Goal: Check status: Check status

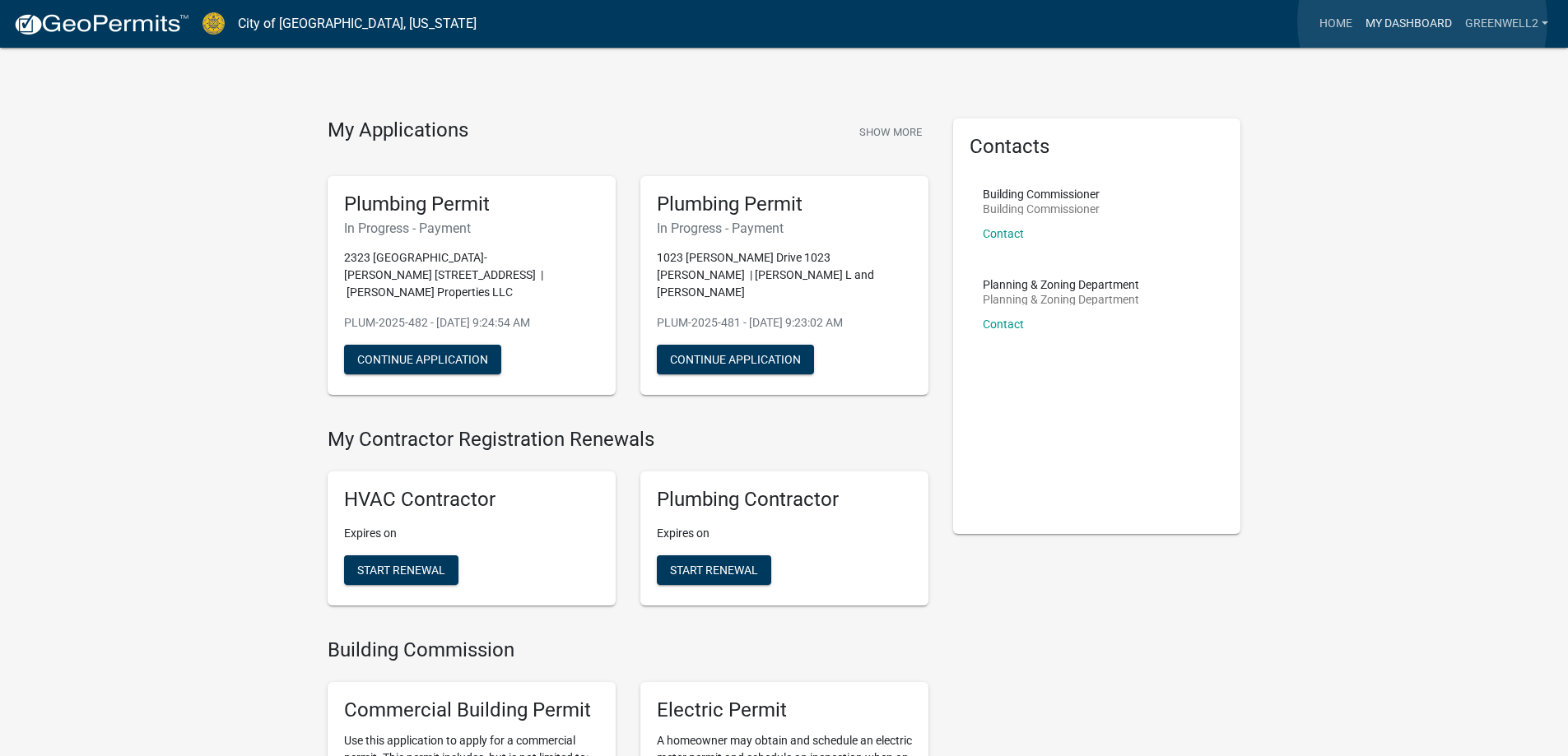
click at [1422, 21] on link "My Dashboard" at bounding box center [1408, 24] width 100 height 31
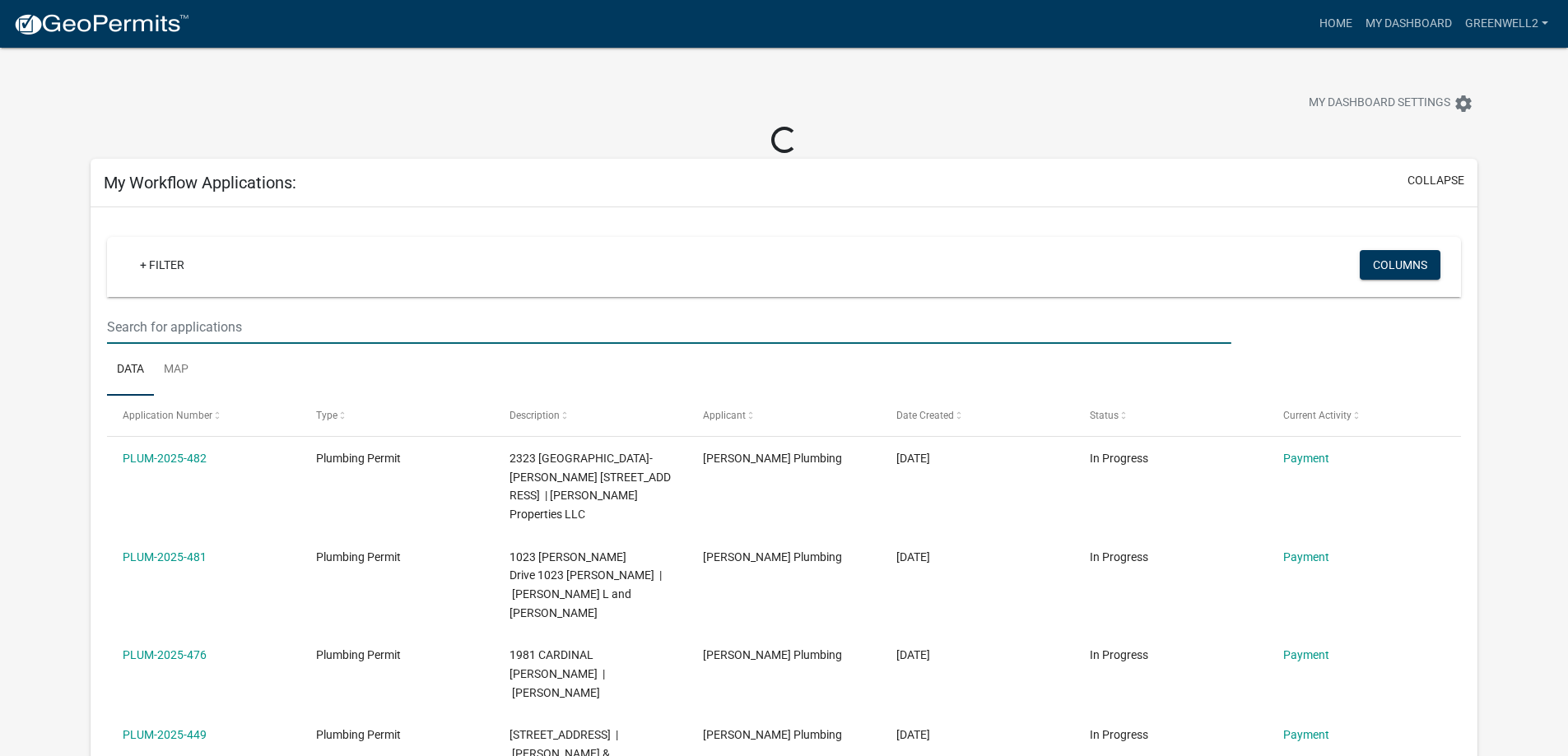
click at [179, 322] on input "text" at bounding box center [668, 327] width 1123 height 34
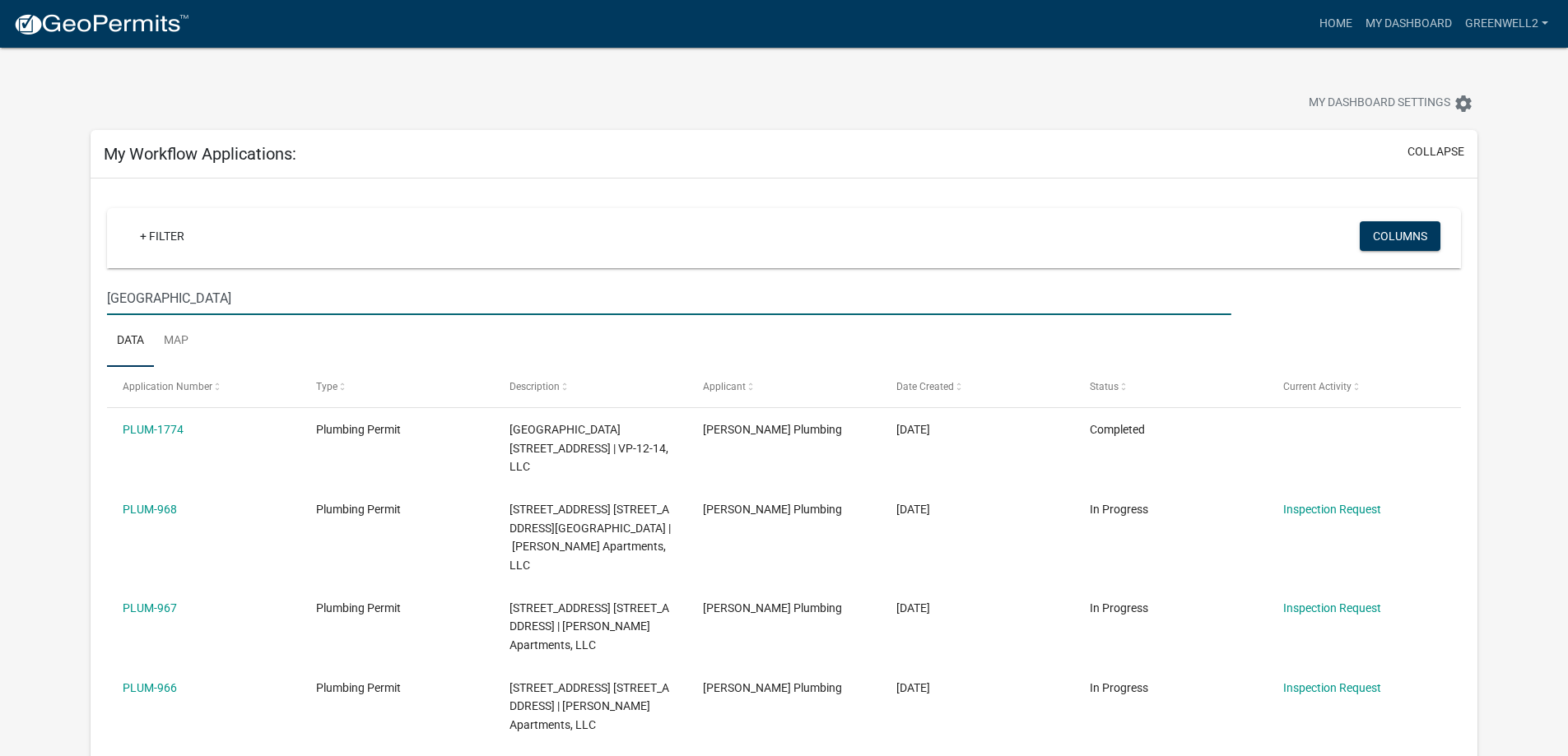
drag, startPoint x: 293, startPoint y: 293, endPoint x: 45, endPoint y: 254, distance: 251.0
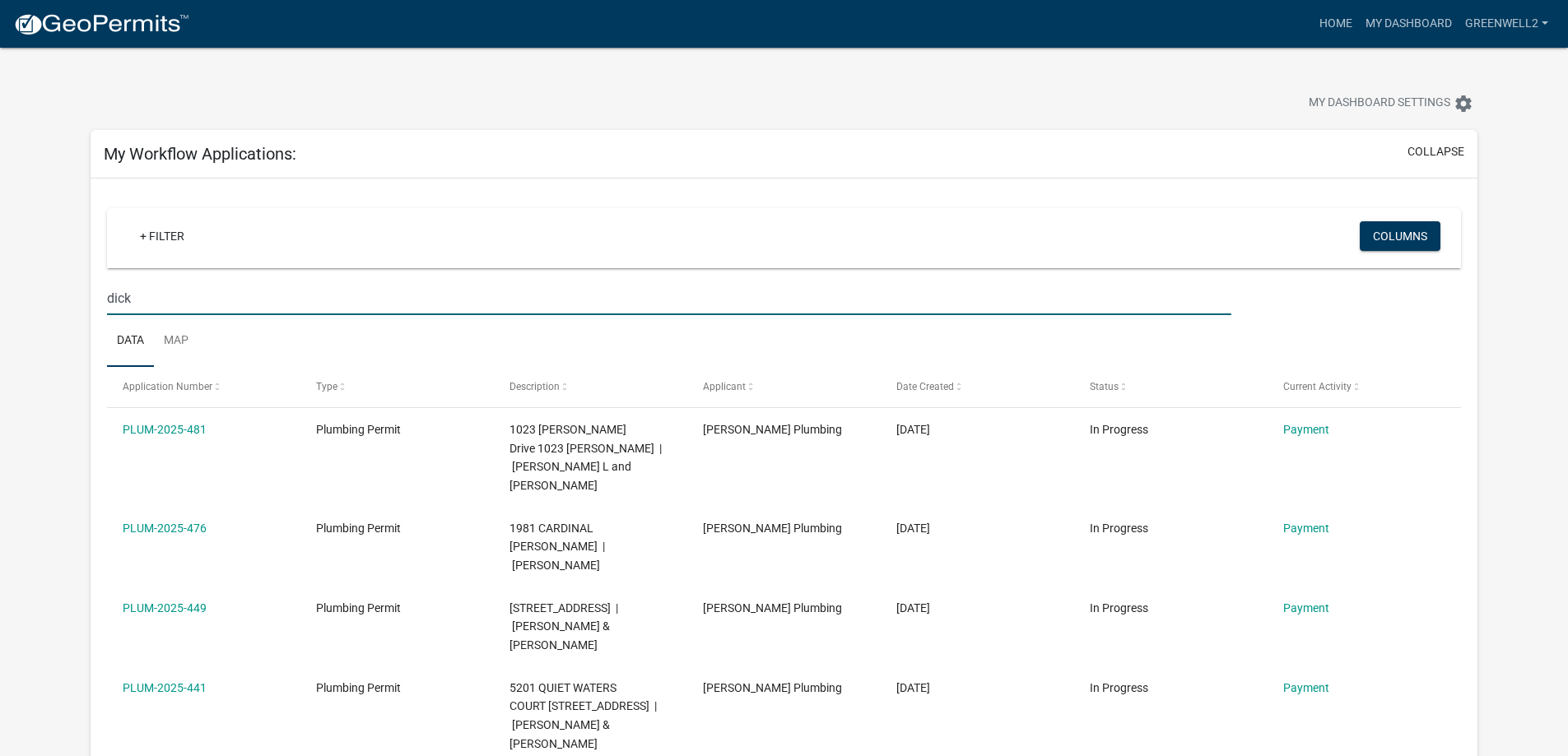
type input "dicks"
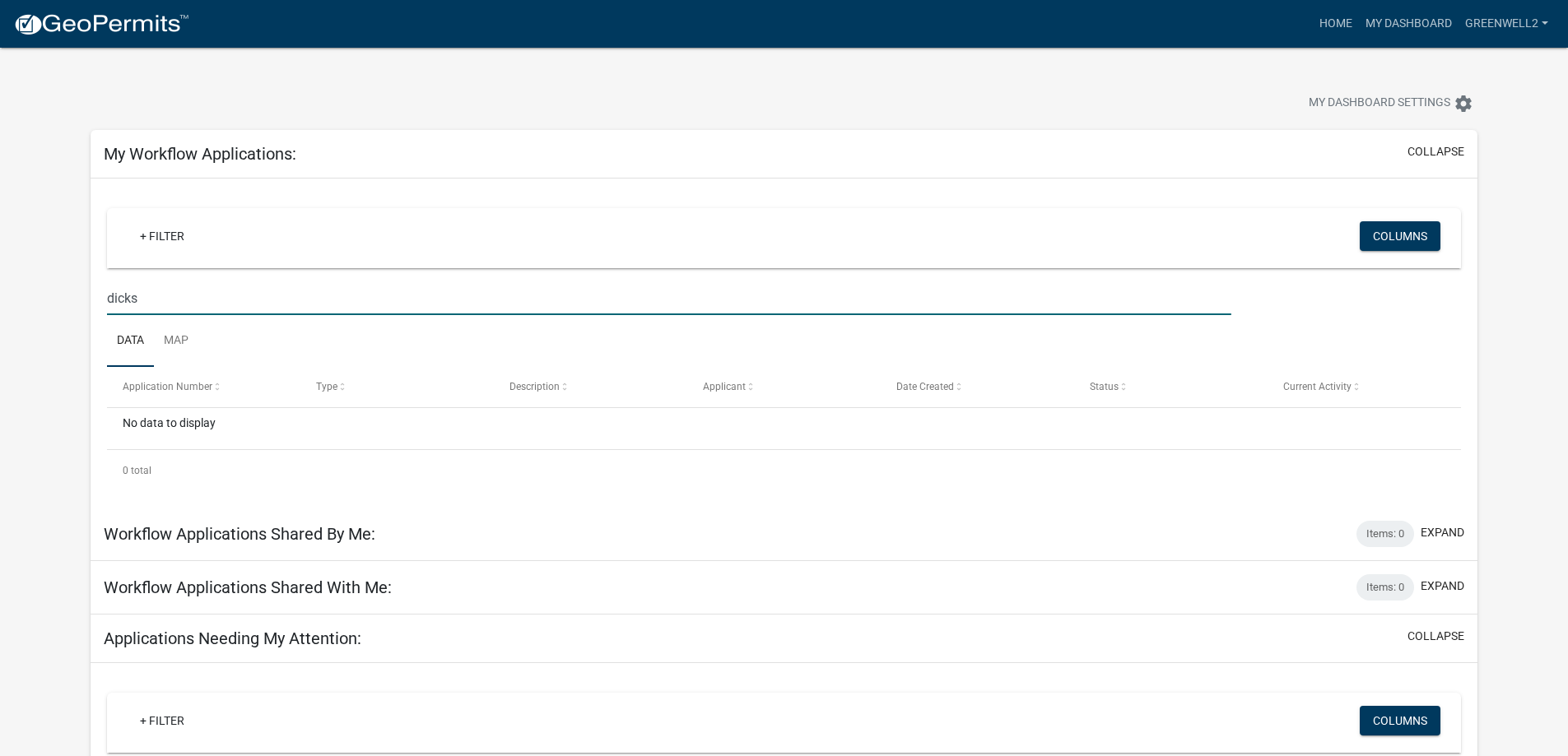
click at [183, 315] on input "dicks" at bounding box center [668, 298] width 1123 height 34
drag, startPoint x: 157, startPoint y: 296, endPoint x: 92, endPoint y: 297, distance: 65.0
click at [92, 297] on div "+ Filter Columns dicks Data Map Application Number Type Description Applicant D…" at bounding box center [784, 343] width 1387 height 329
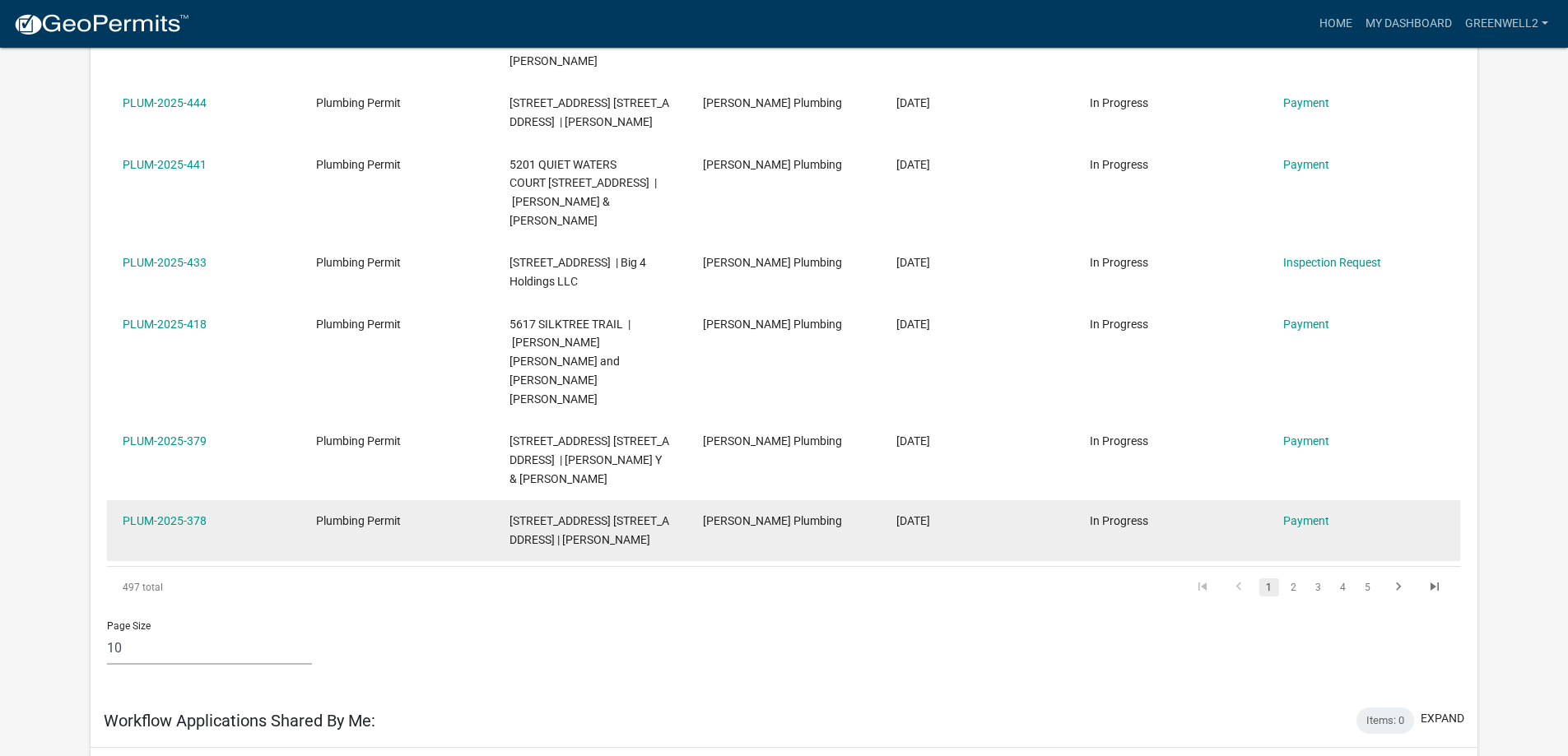
scroll to position [740, 0]
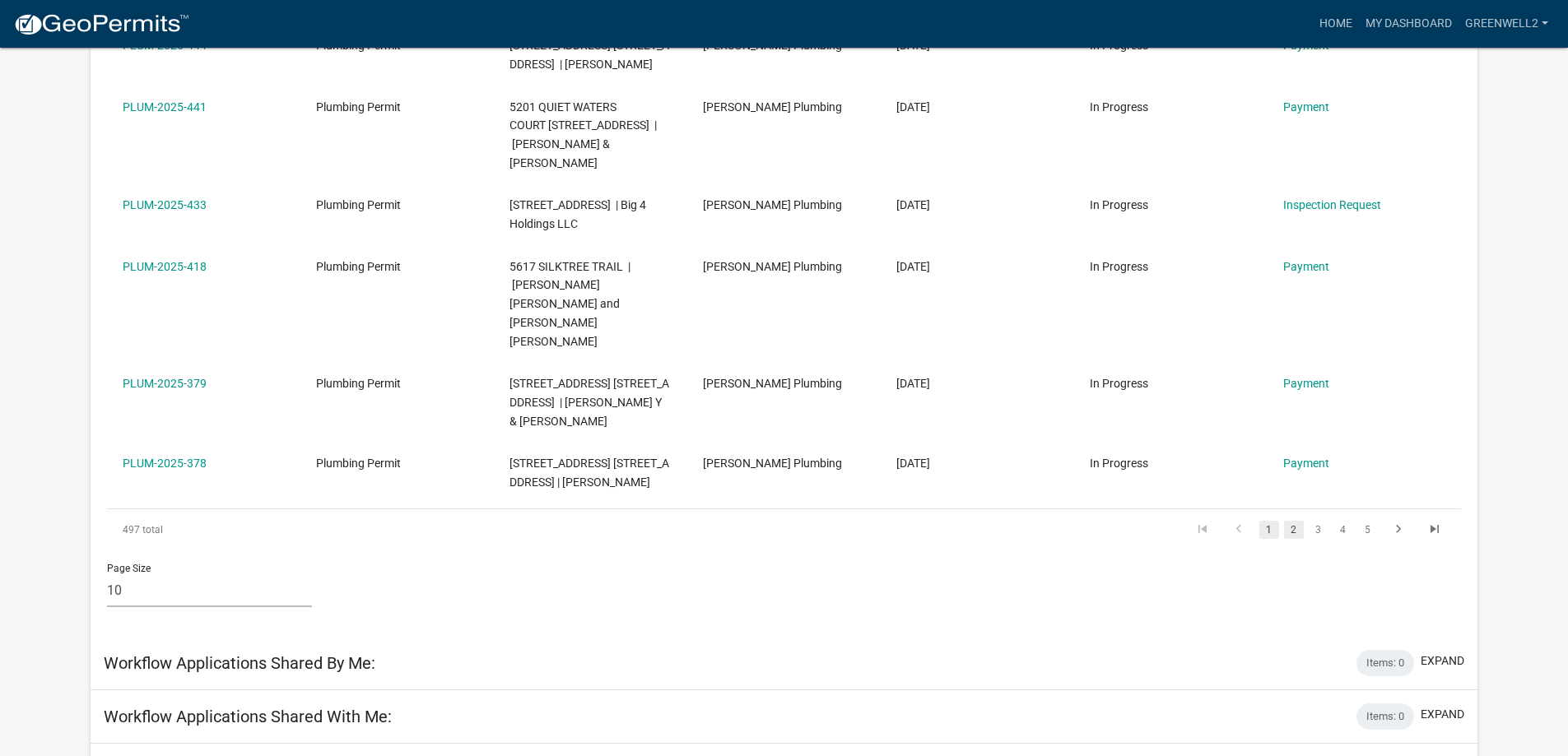
click at [1297, 520] on link "2" at bounding box center [1294, 530] width 20 height 18
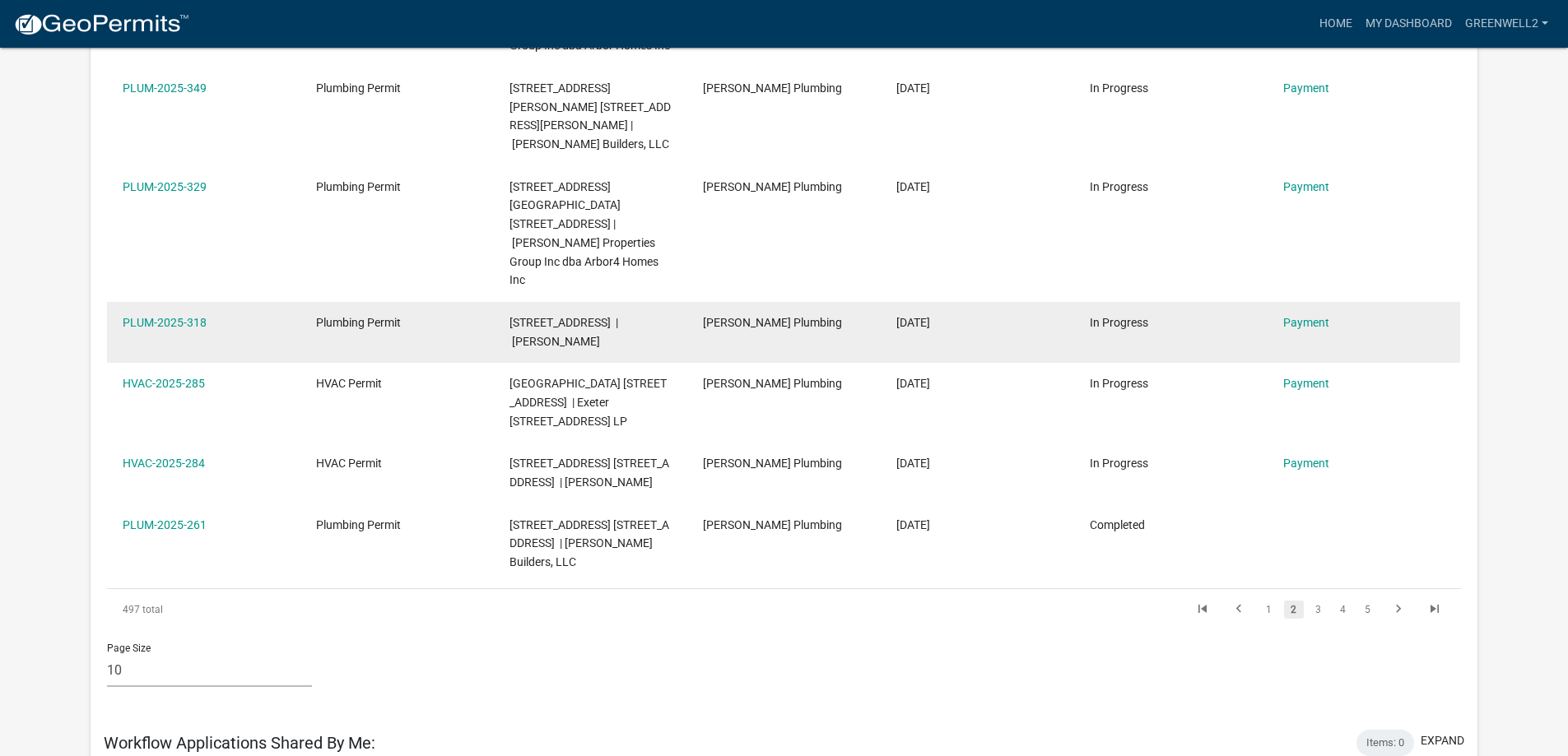
scroll to position [842, 0]
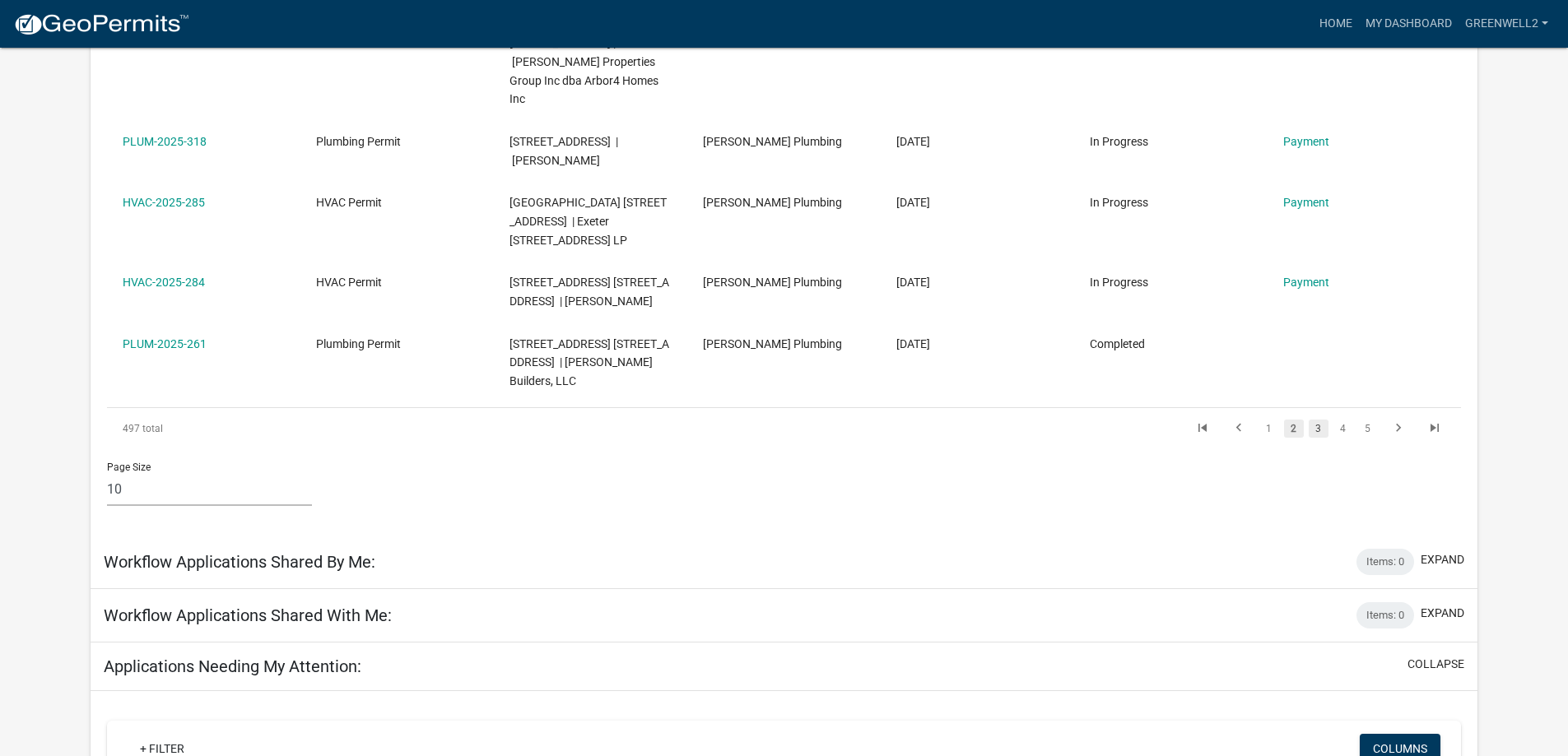
click at [1318, 419] on link "3" at bounding box center [1318, 428] width 20 height 18
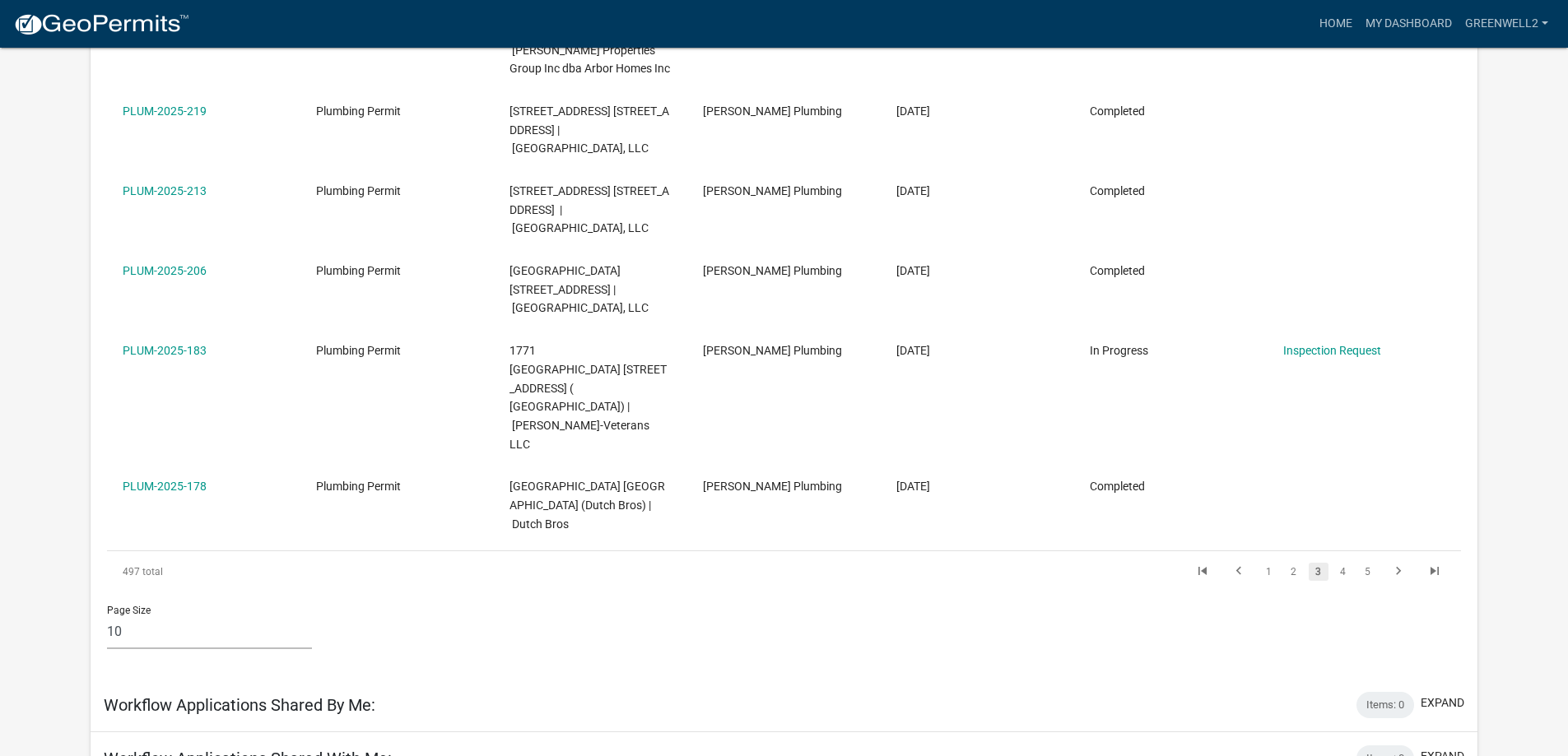
scroll to position [942, 0]
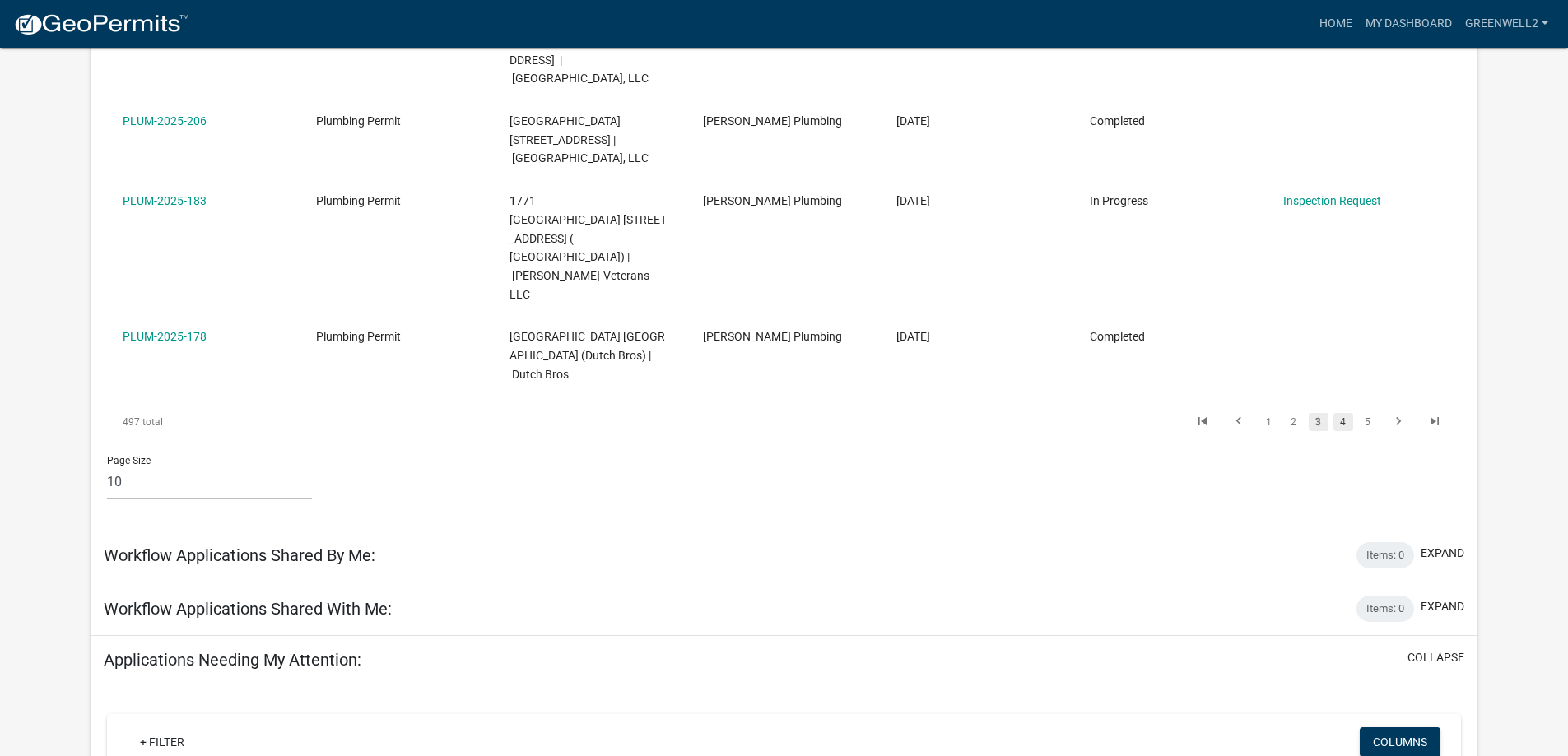
click at [1351, 413] on link "4" at bounding box center [1343, 422] width 20 height 18
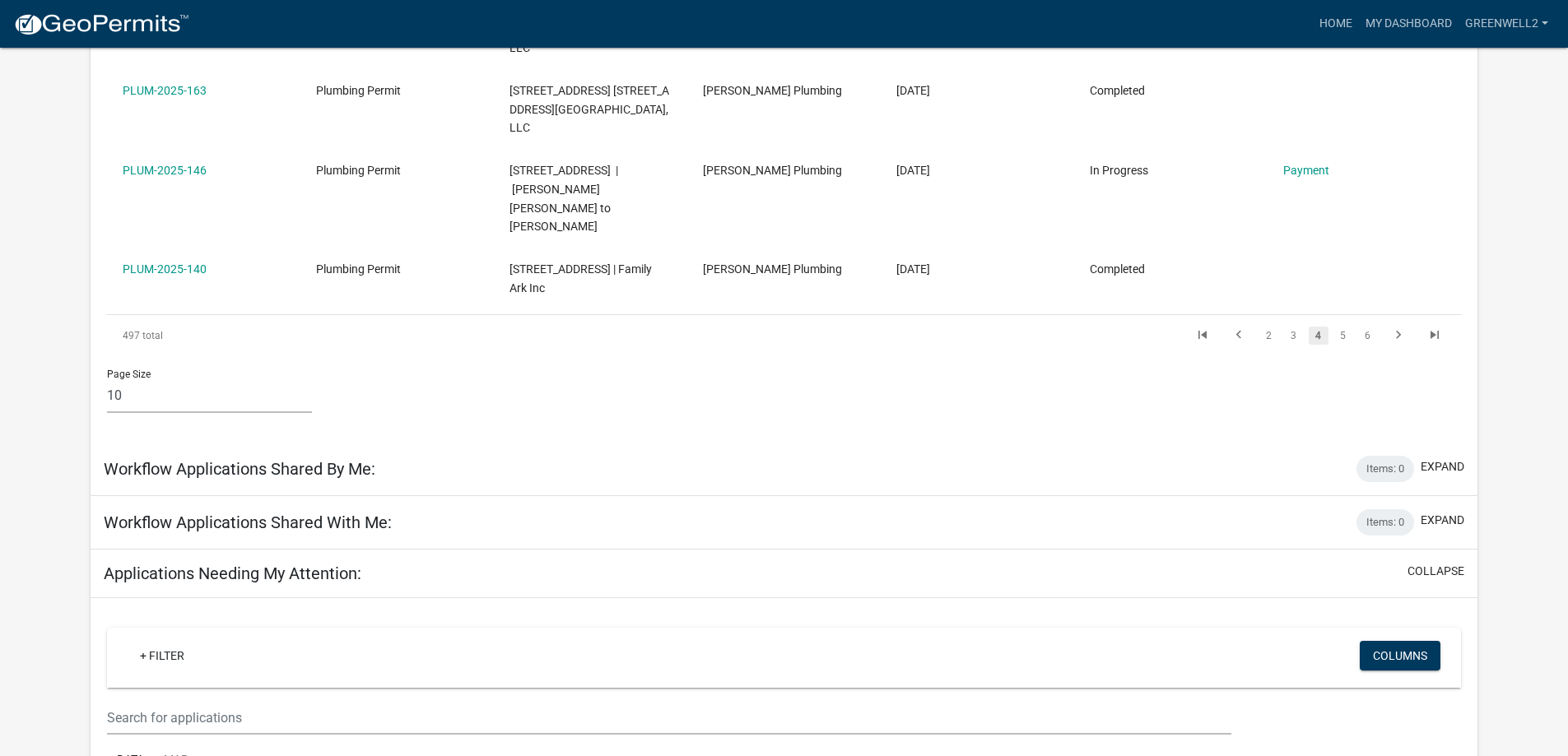
scroll to position [1099, 0]
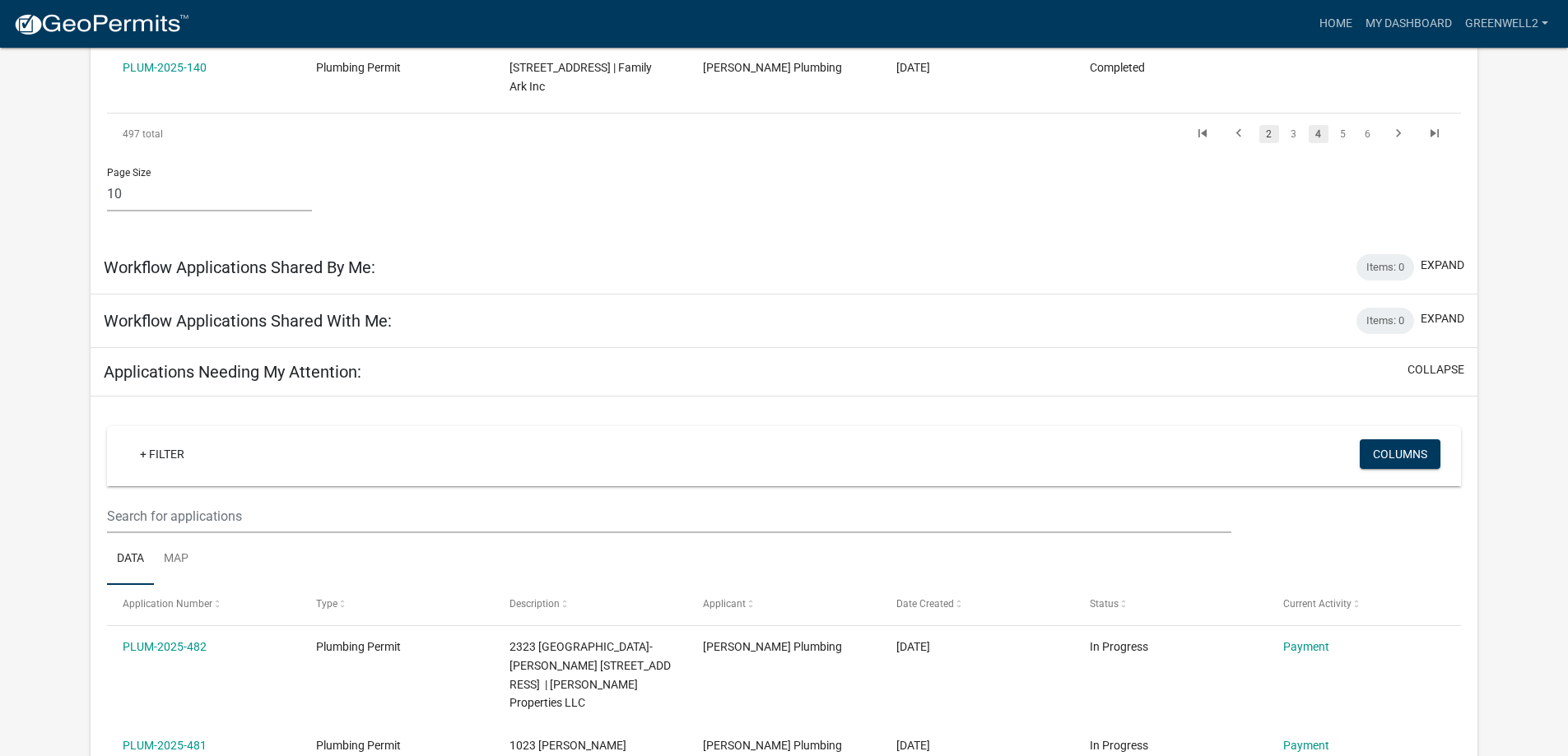
click at [1272, 143] on link "2" at bounding box center [1269, 134] width 20 height 18
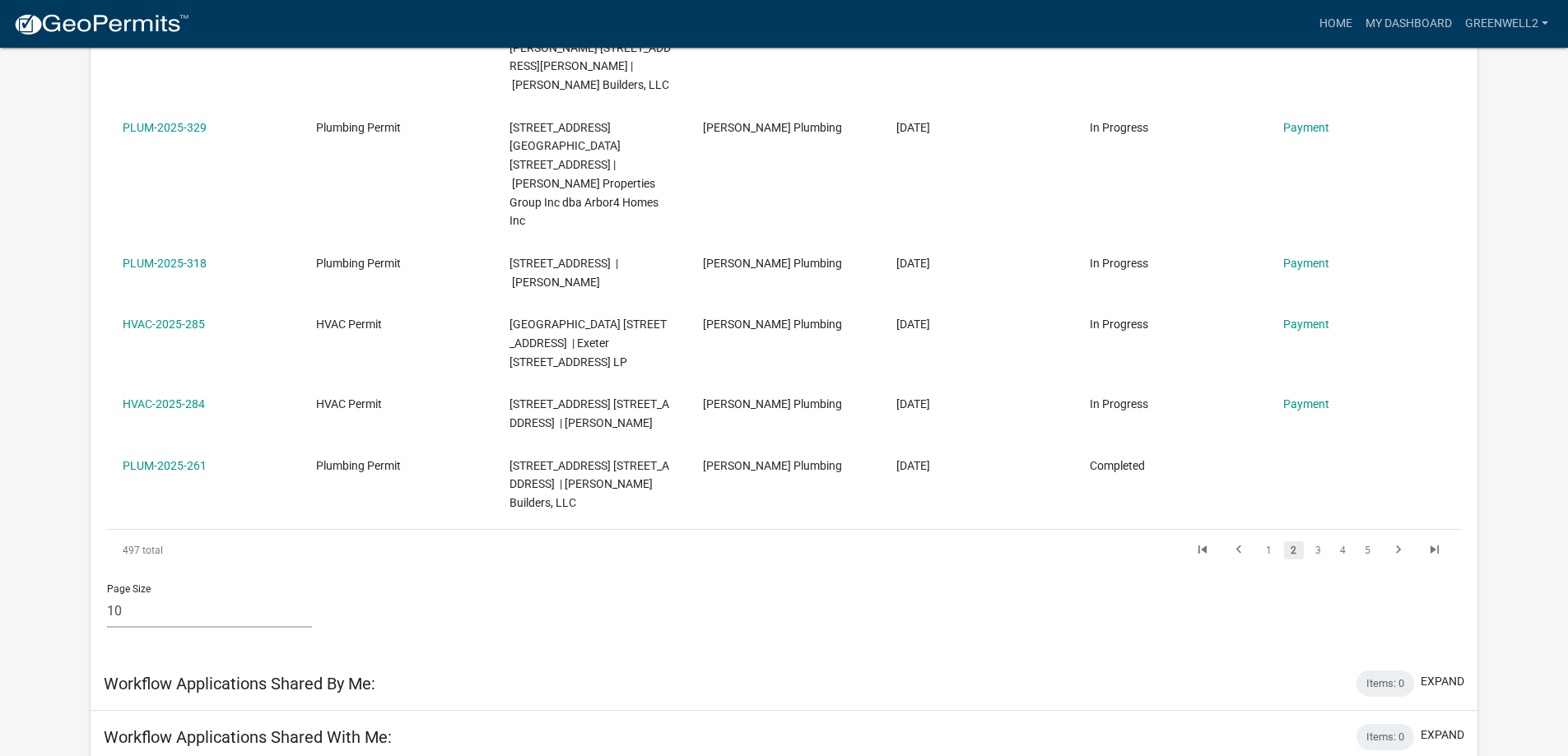
scroll to position [987, 0]
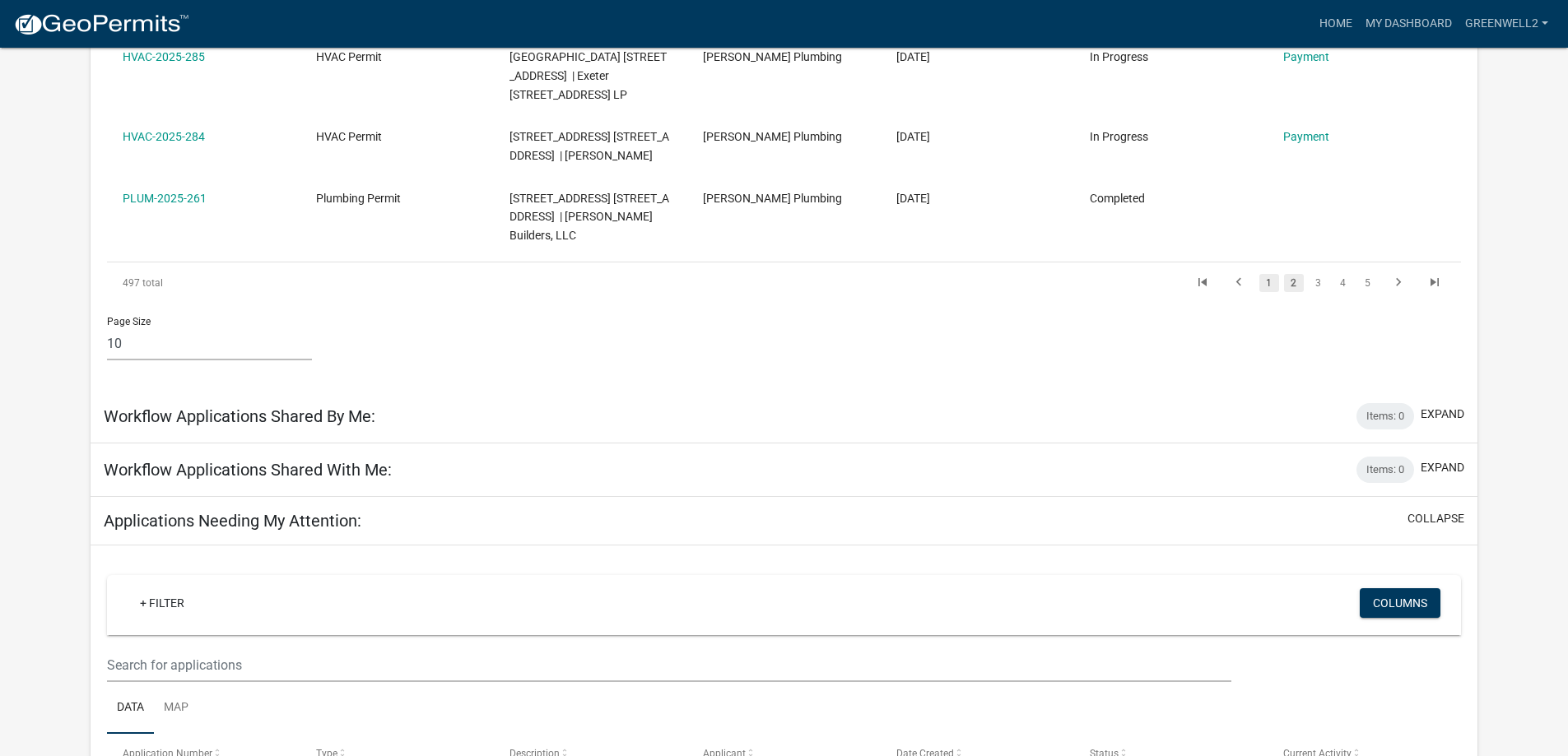
click at [1266, 274] on link "1" at bounding box center [1269, 283] width 20 height 18
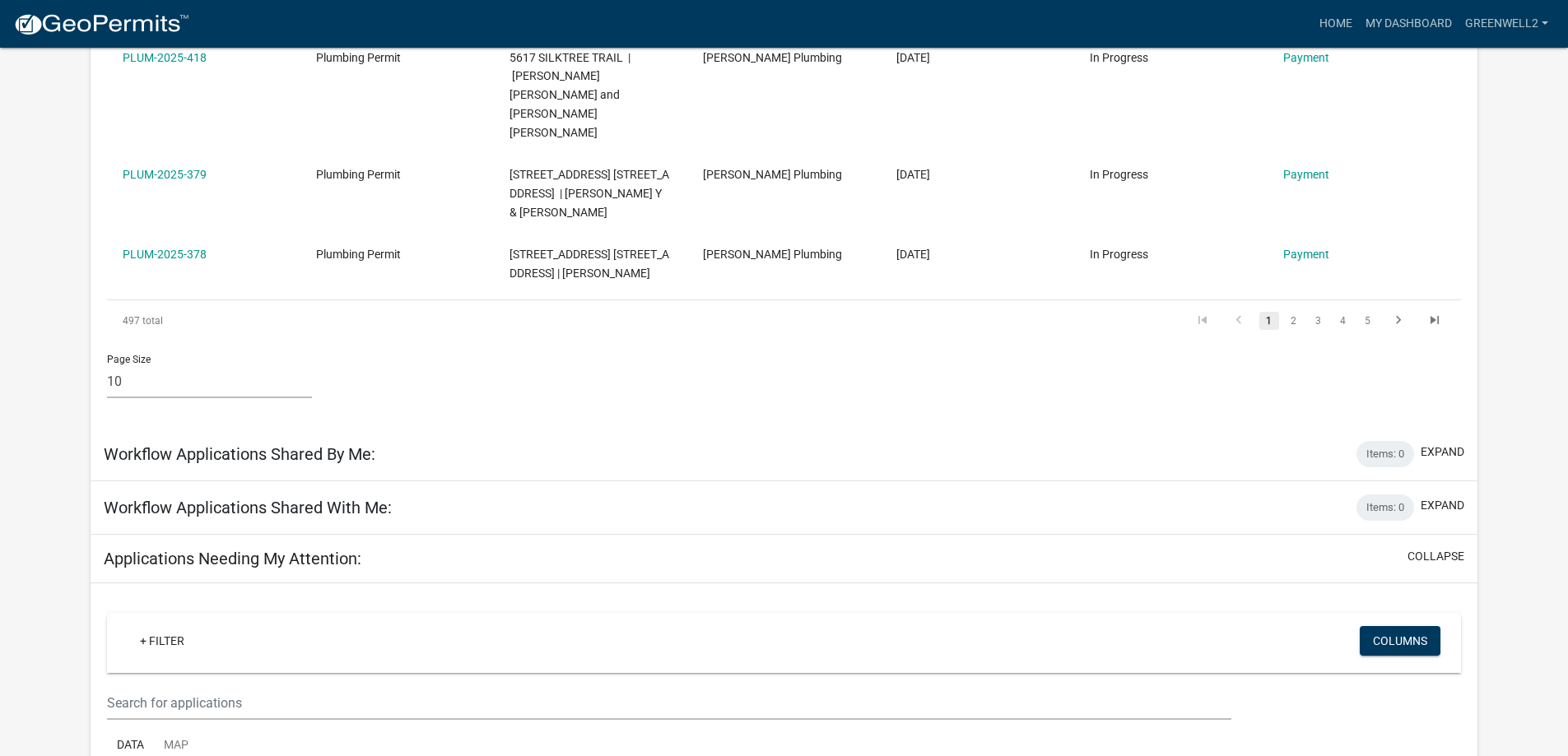
click at [1269, 312] on link "1" at bounding box center [1269, 321] width 20 height 18
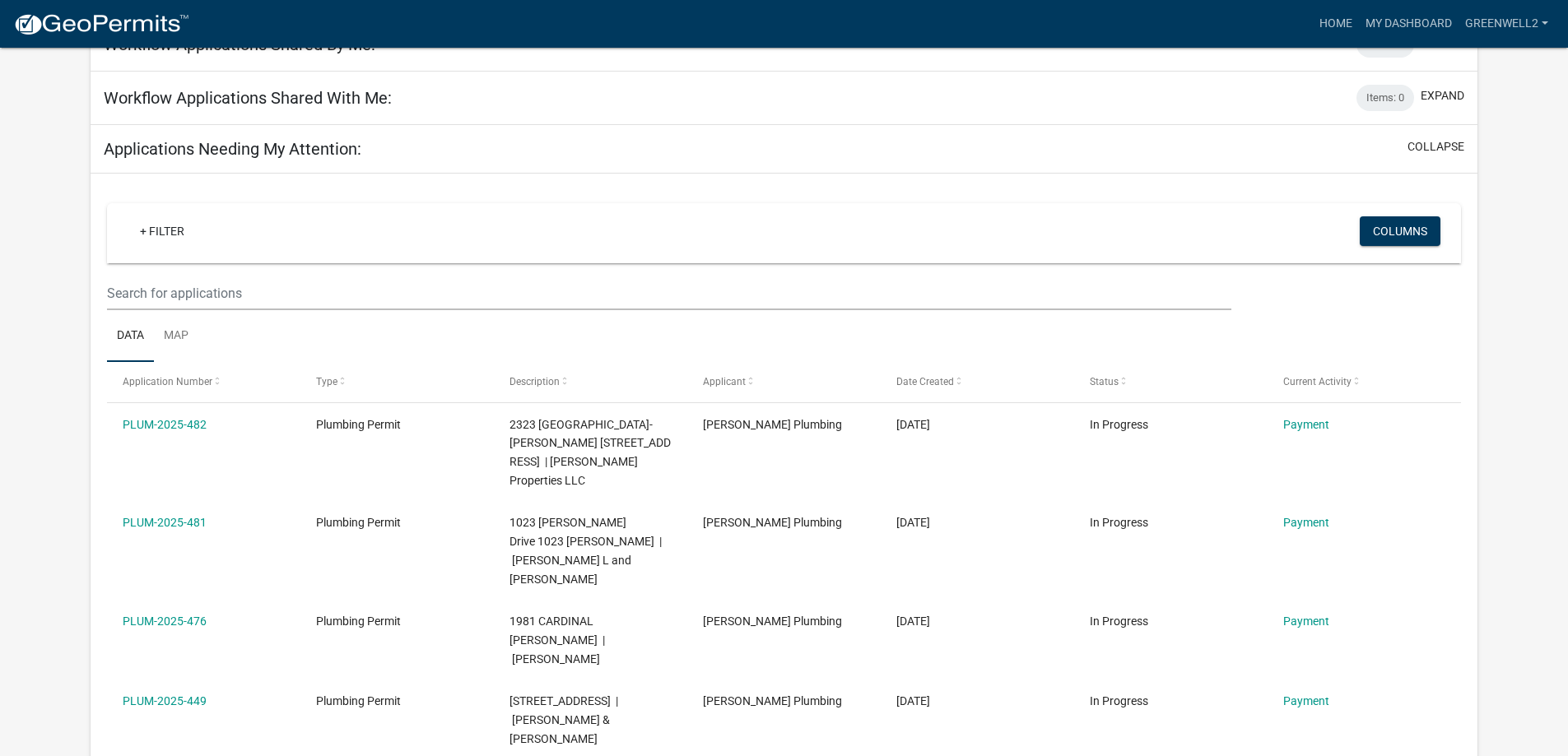
scroll to position [1360, 0]
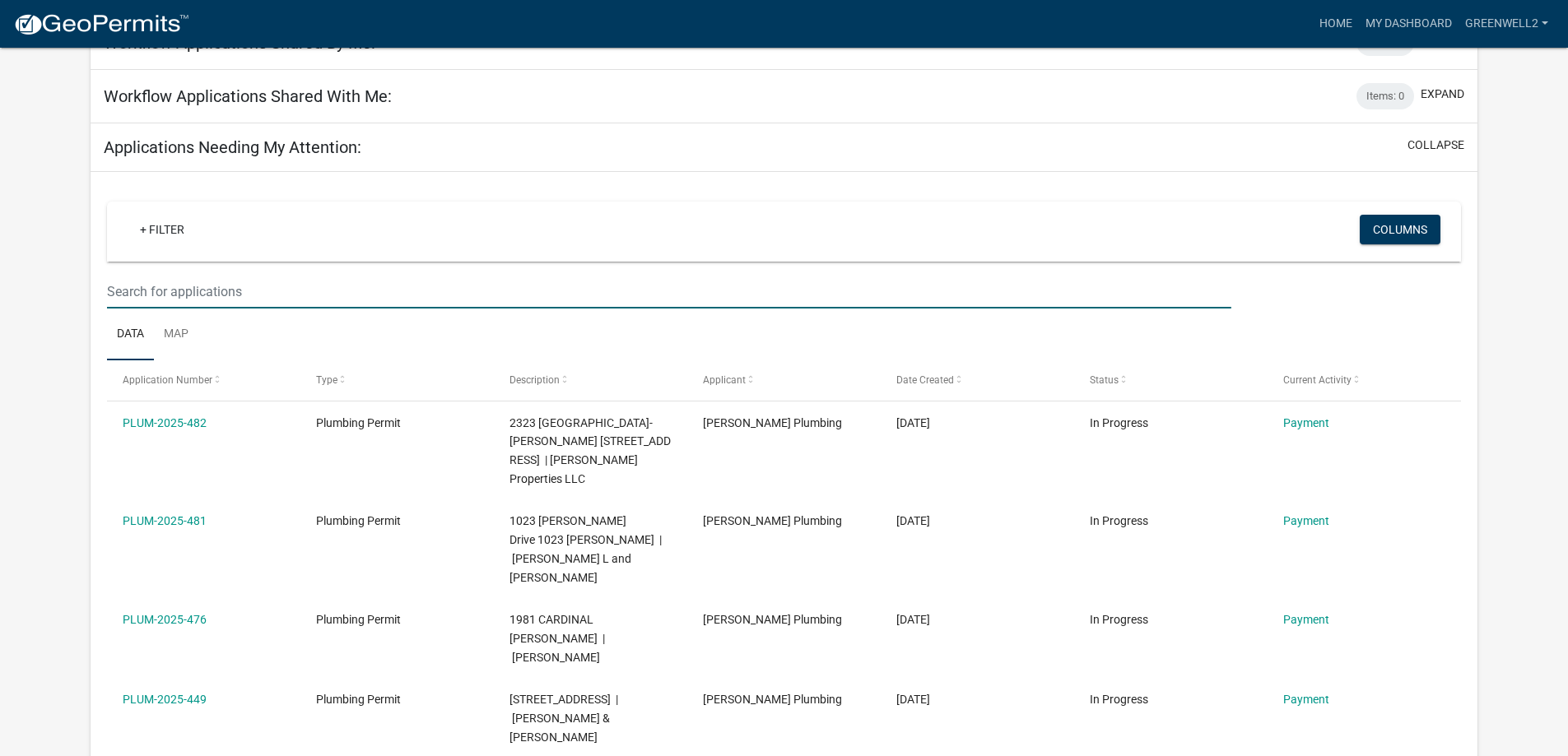
click at [197, 275] on input "text" at bounding box center [668, 292] width 1123 height 34
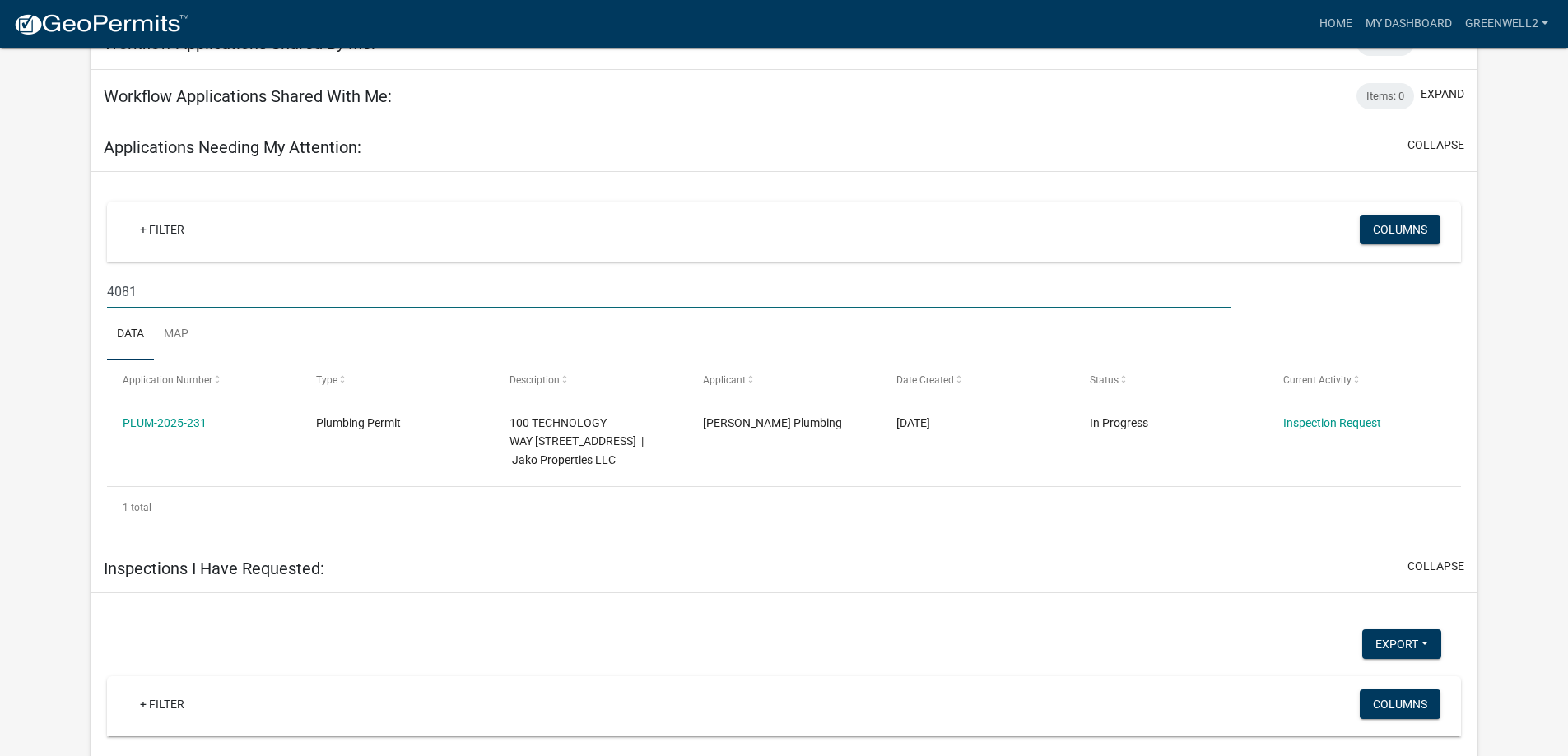
type input "4081"
